Goal: Task Accomplishment & Management: Use online tool/utility

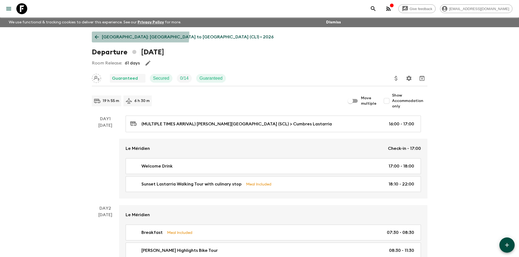
click at [117, 33] on link "[GEOGRAPHIC_DATA]: [GEOGRAPHIC_DATA] to [GEOGRAPHIC_DATA] (CL1) • 2026" at bounding box center [184, 37] width 185 height 11
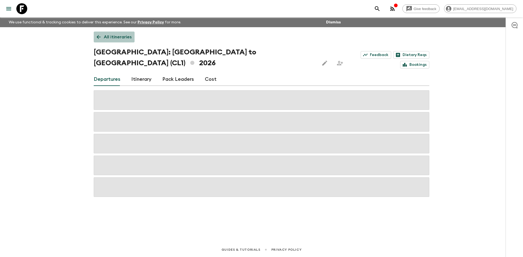
click at [127, 36] on p "All itineraries" at bounding box center [118, 37] width 28 height 7
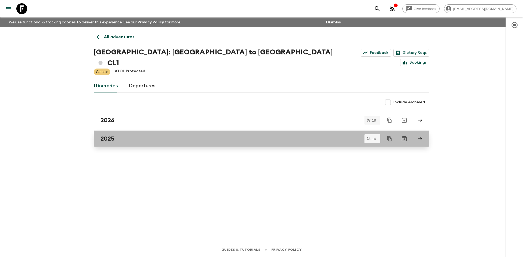
click at [192, 135] on div "2025" at bounding box center [257, 138] width 312 height 7
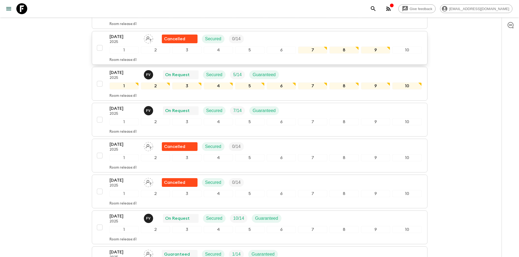
scroll to position [163, 0]
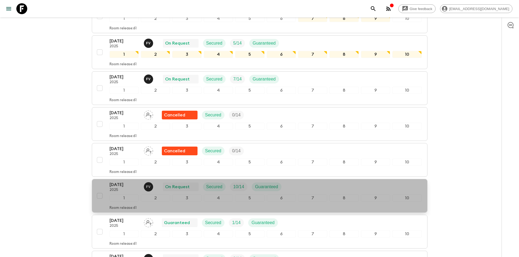
click at [319, 182] on div "[DATE] 2025 F V On Request Secured 10 / 14 Guaranteed" at bounding box center [265, 187] width 312 height 11
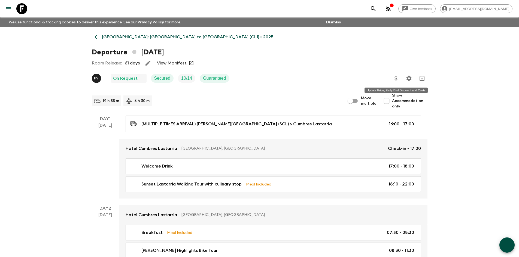
click at [396, 81] on icon "Update Price, Early Bird Discount and Costs" at bounding box center [395, 78] width 3 height 5
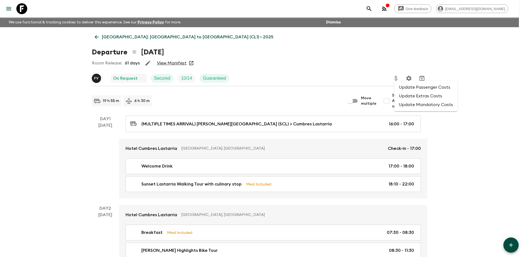
click at [425, 86] on li "Update Passenger Costs" at bounding box center [425, 87] width 63 height 9
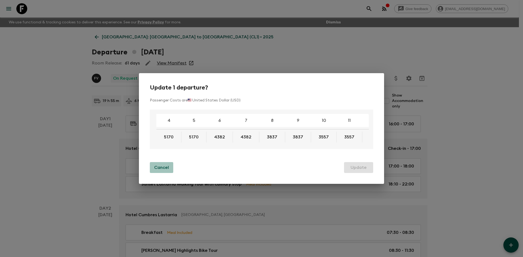
click at [158, 166] on p "Cancel" at bounding box center [161, 168] width 15 height 7
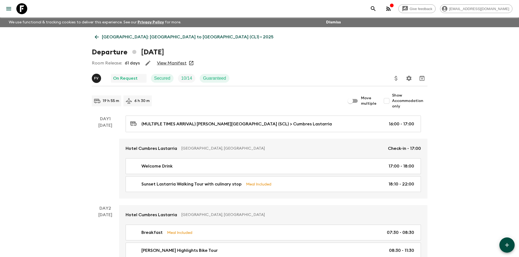
click at [397, 80] on icon "Update Price, Early Bird Discount and Costs" at bounding box center [396, 78] width 7 height 7
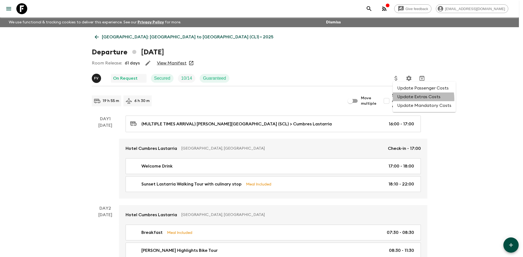
click at [414, 99] on li "Update Extras Costs" at bounding box center [424, 97] width 63 height 9
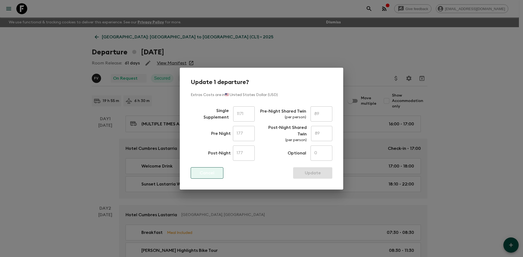
click at [218, 171] on button "Cancel" at bounding box center [207, 173] width 33 height 11
